Goal: Entertainment & Leisure: Consume media (video, audio)

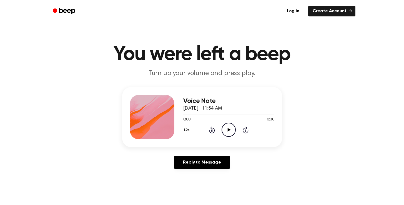
click at [227, 129] on icon "Play Audio" at bounding box center [229, 129] width 14 height 14
